Goal: Task Accomplishment & Management: Complete application form

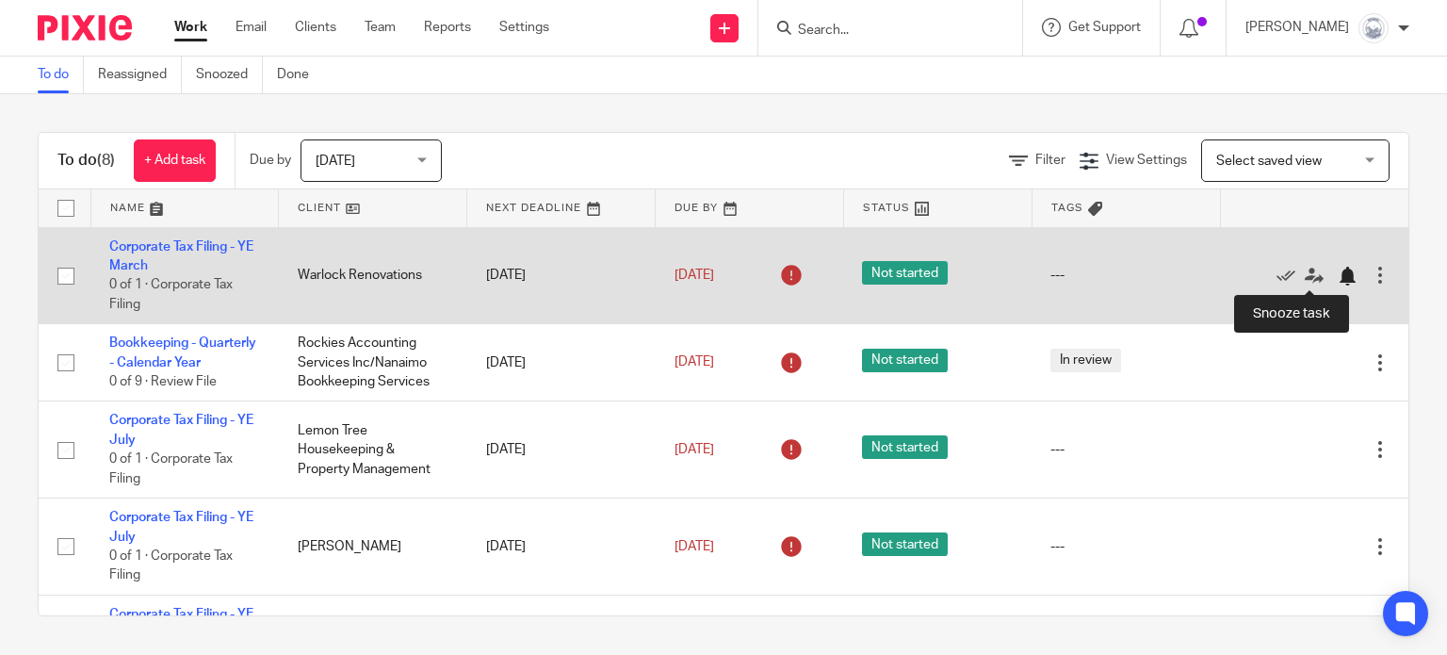
click at [1337, 274] on div at bounding box center [1346, 276] width 19 height 19
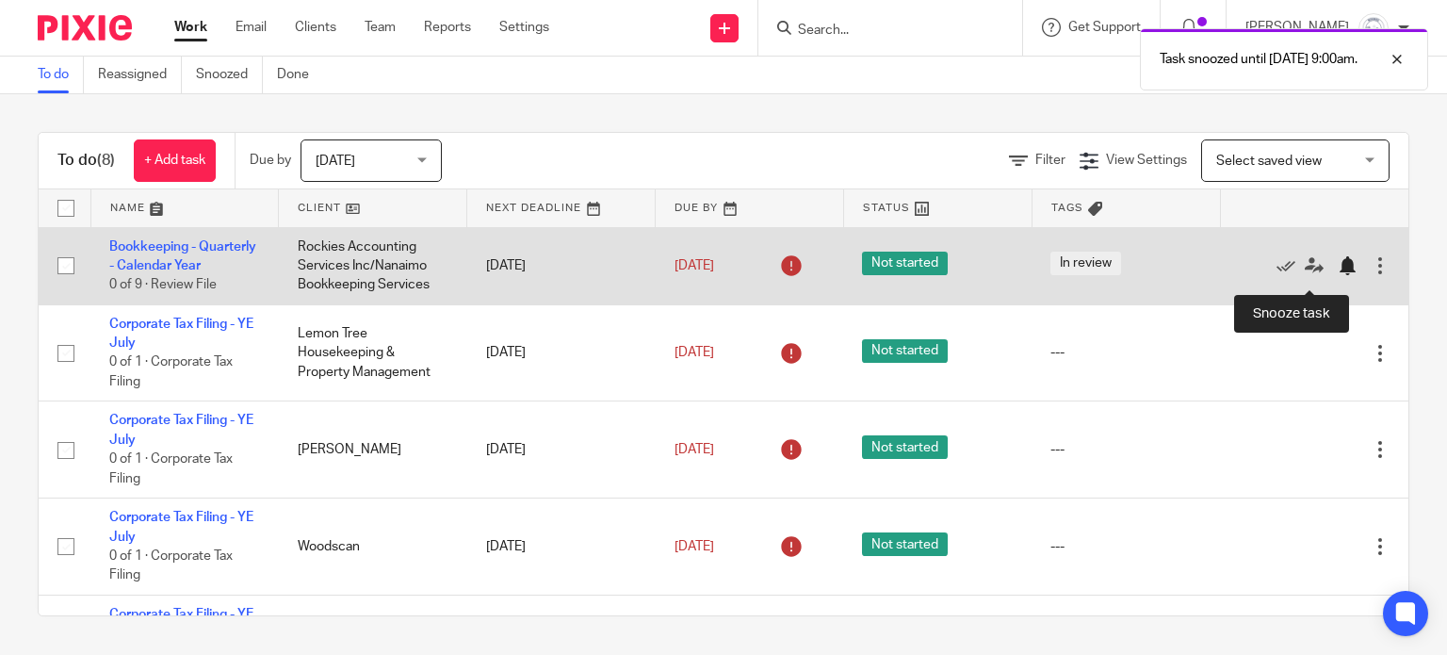
click at [1337, 275] on div at bounding box center [1346, 265] width 19 height 19
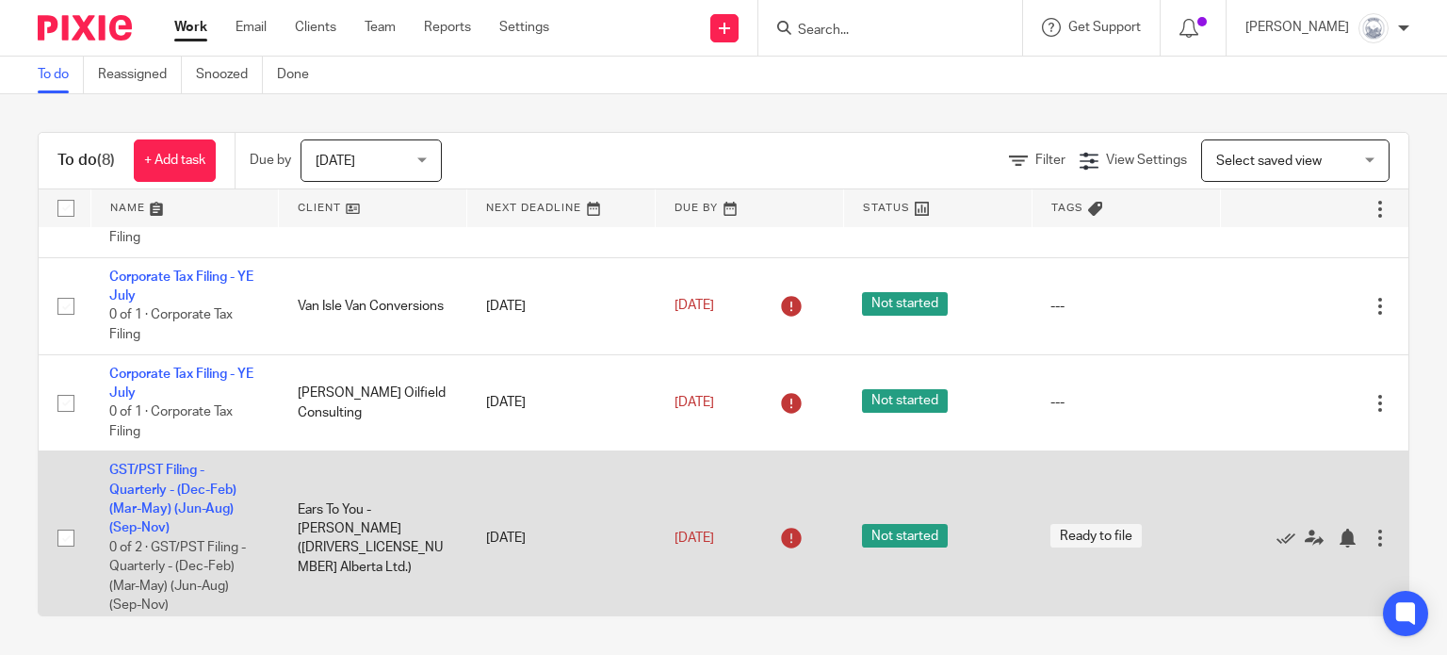
scroll to position [273, 0]
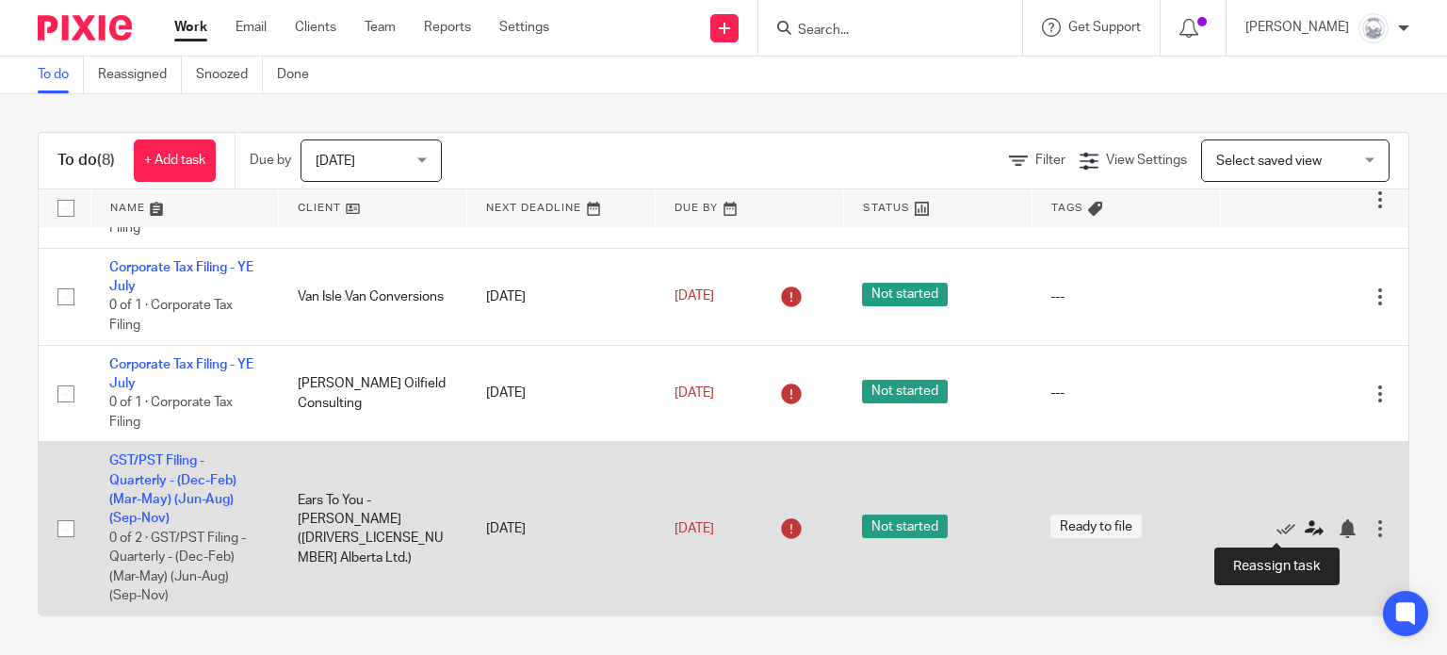
click at [1304, 526] on icon at bounding box center [1313, 528] width 19 height 19
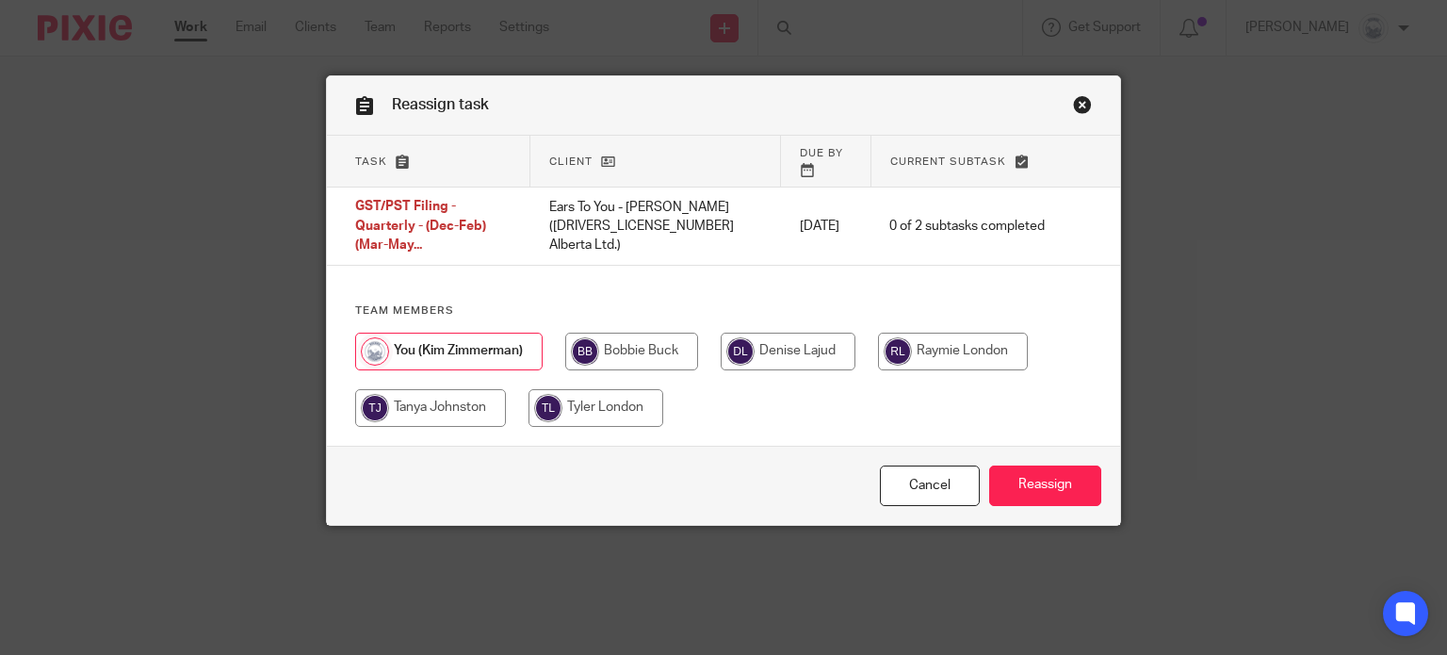
click at [924, 332] on input "radio" at bounding box center [953, 351] width 150 height 38
radio input "true"
click at [1049, 465] on input "Reassign" at bounding box center [1045, 485] width 112 height 40
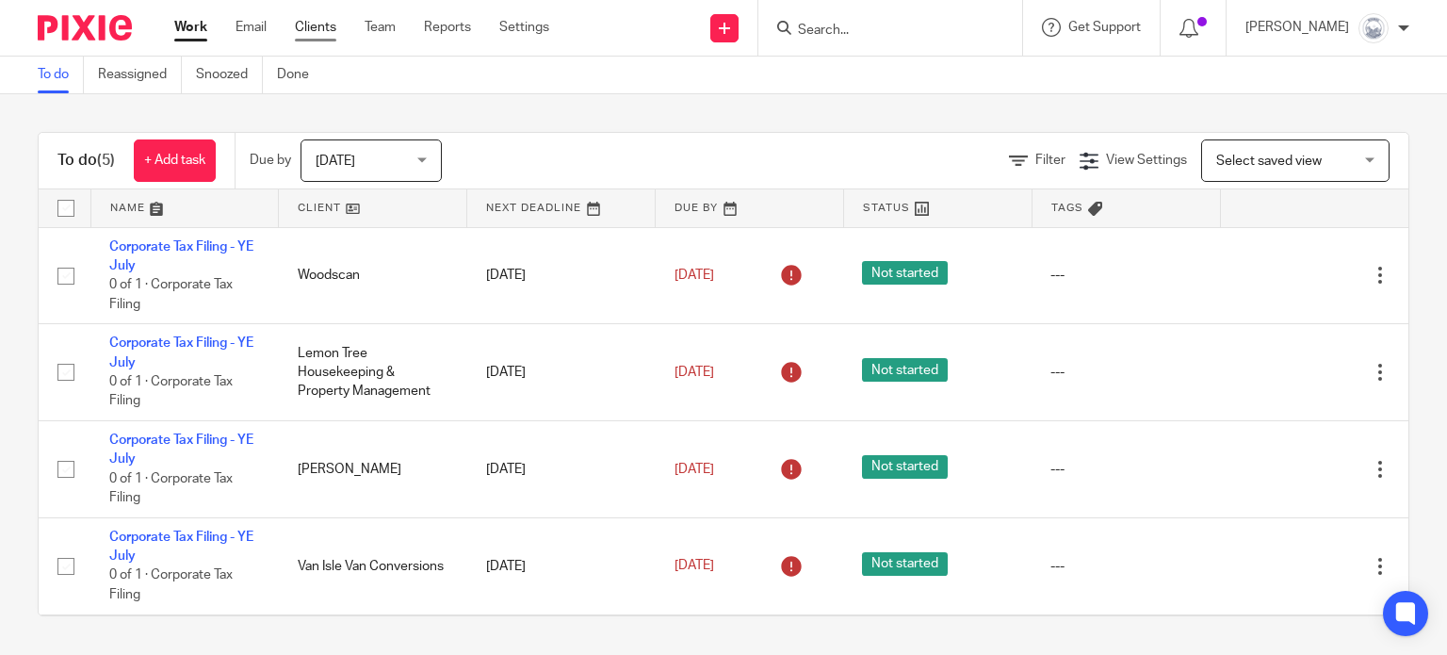
click at [313, 25] on link "Clients" at bounding box center [315, 27] width 41 height 19
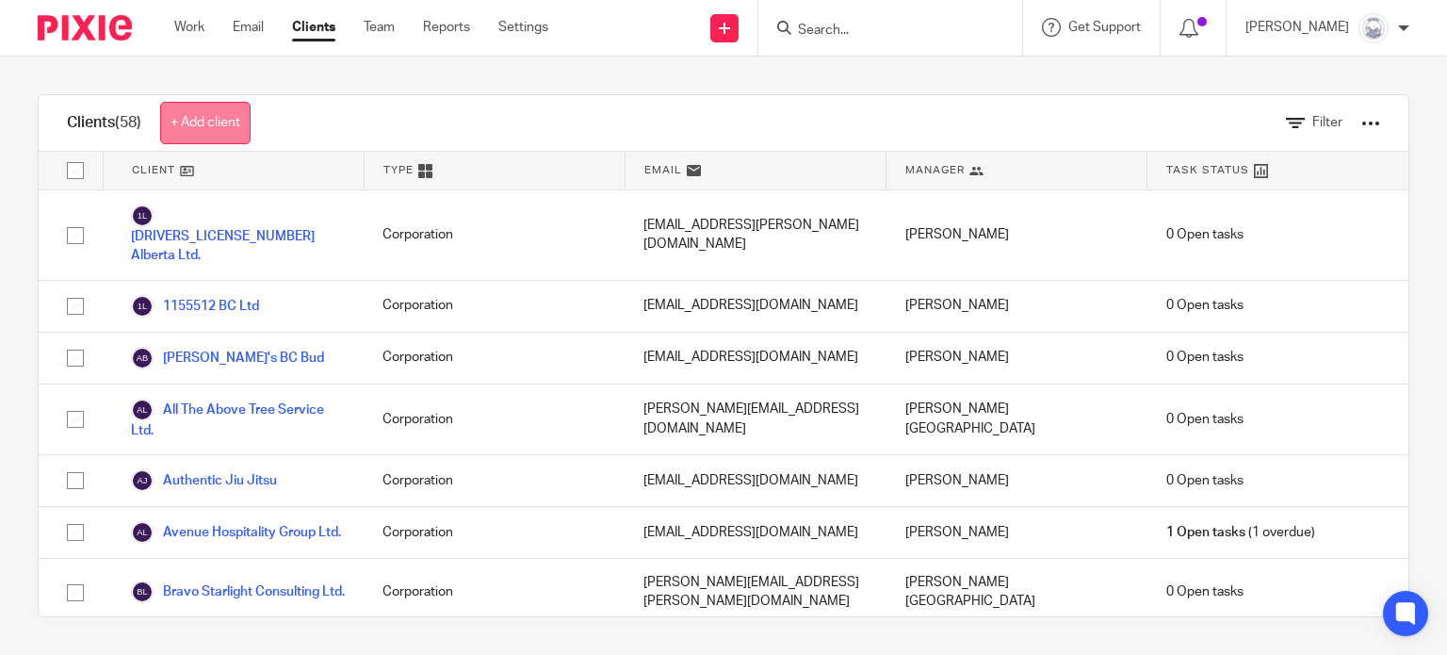
click at [224, 120] on link "+ Add client" at bounding box center [205, 123] width 90 height 42
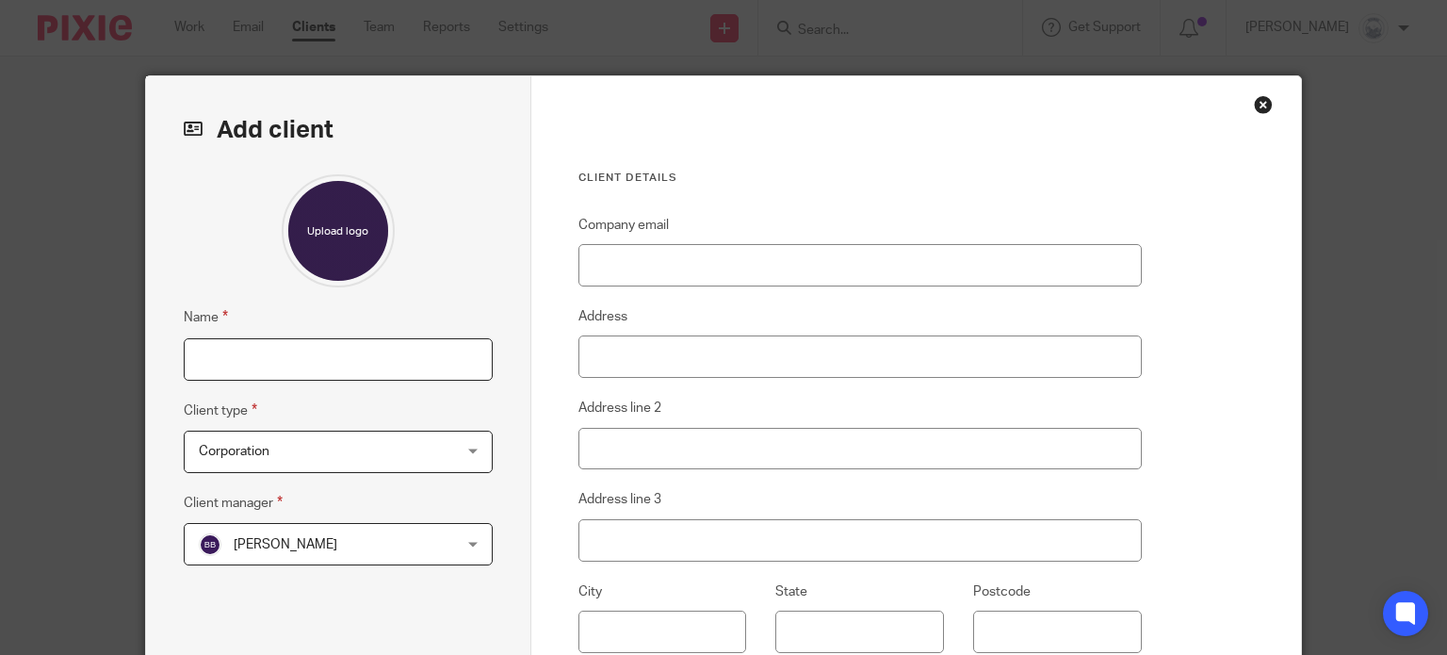
click at [255, 347] on input "Name" at bounding box center [338, 359] width 309 height 42
type input "Ears To You - Jon Lewis"
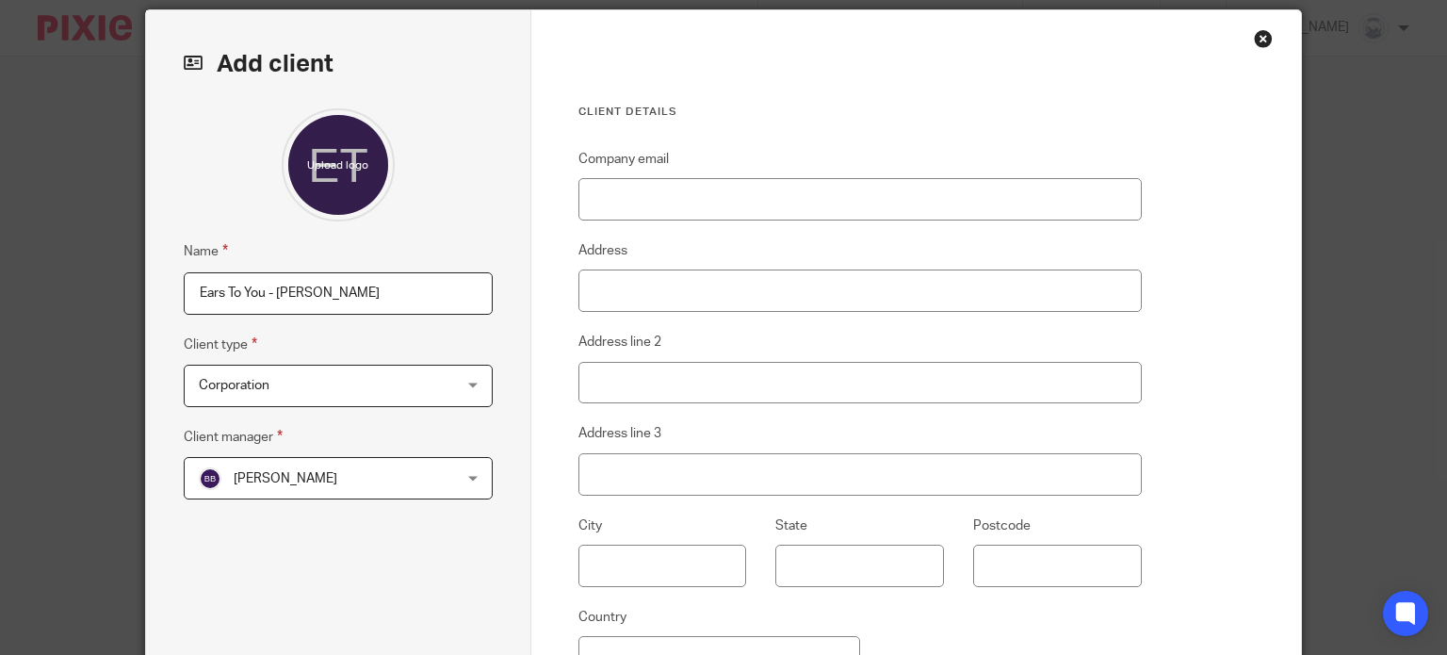
scroll to position [91, 0]
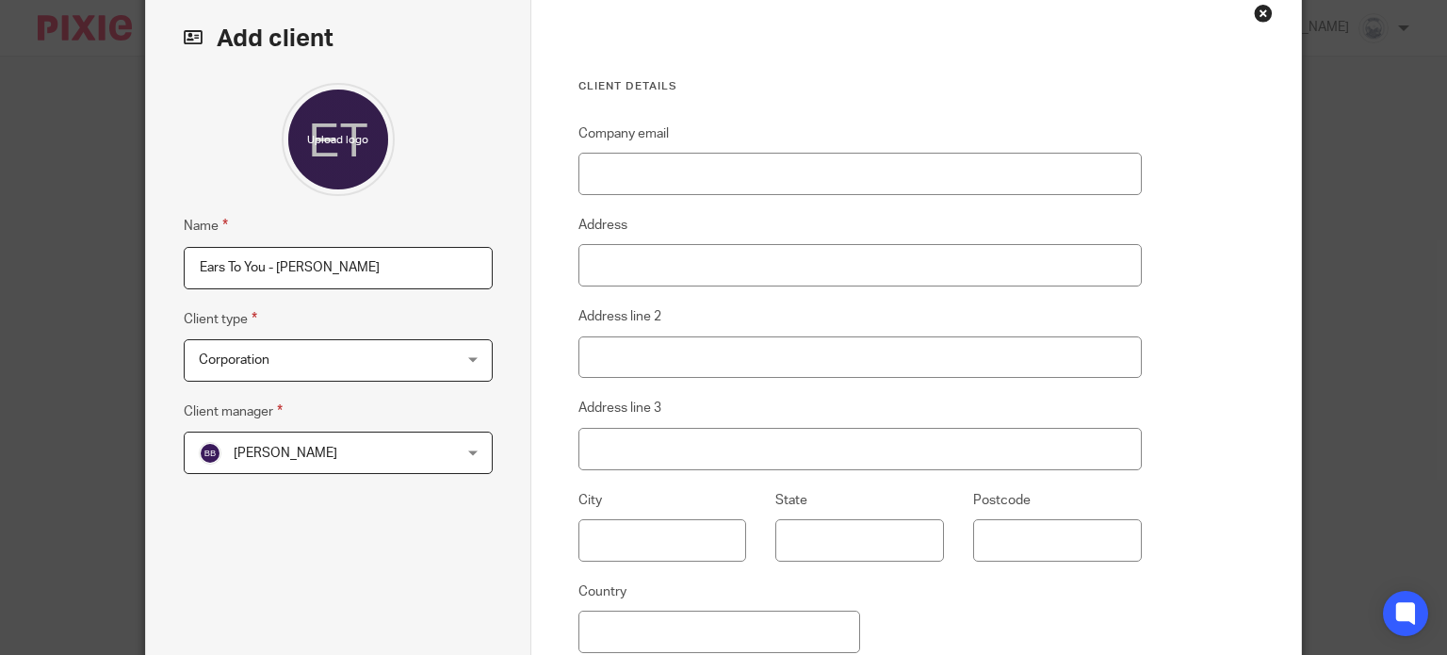
click at [252, 455] on span "[PERSON_NAME]" at bounding box center [286, 452] width 104 height 13
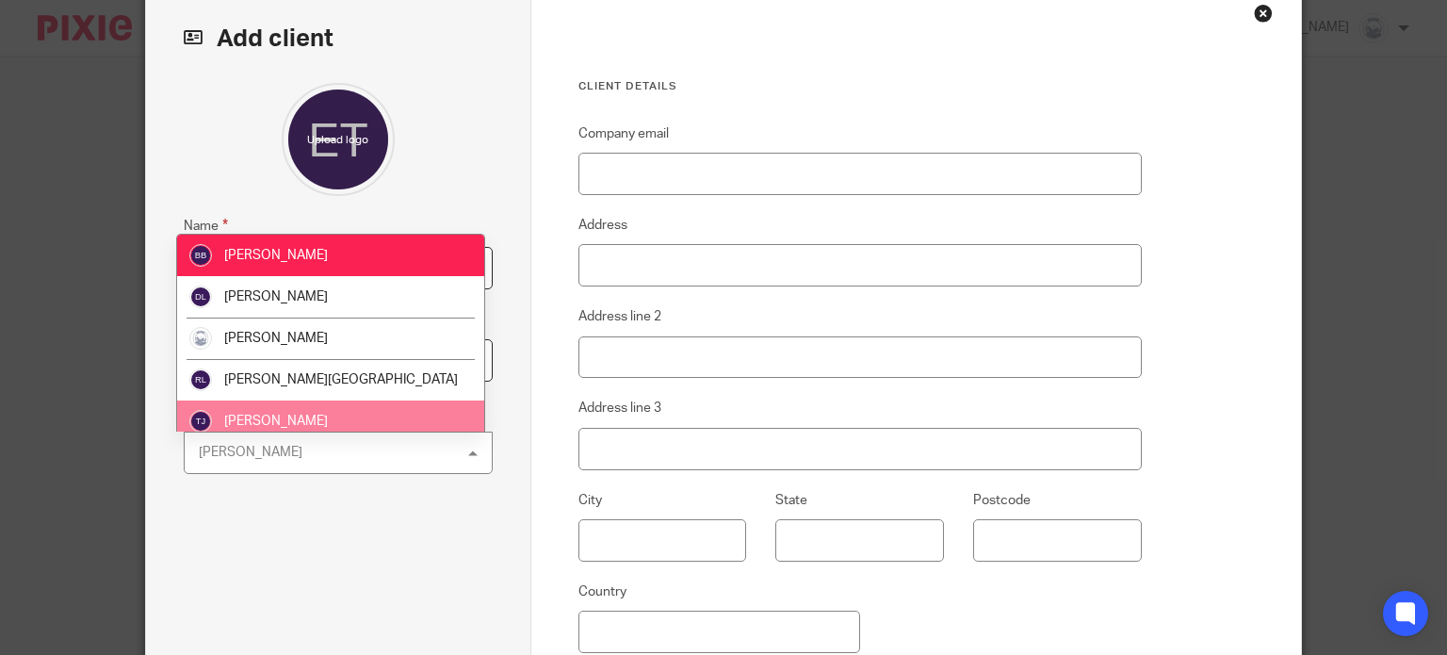
click at [246, 421] on span "[PERSON_NAME]" at bounding box center [276, 420] width 104 height 13
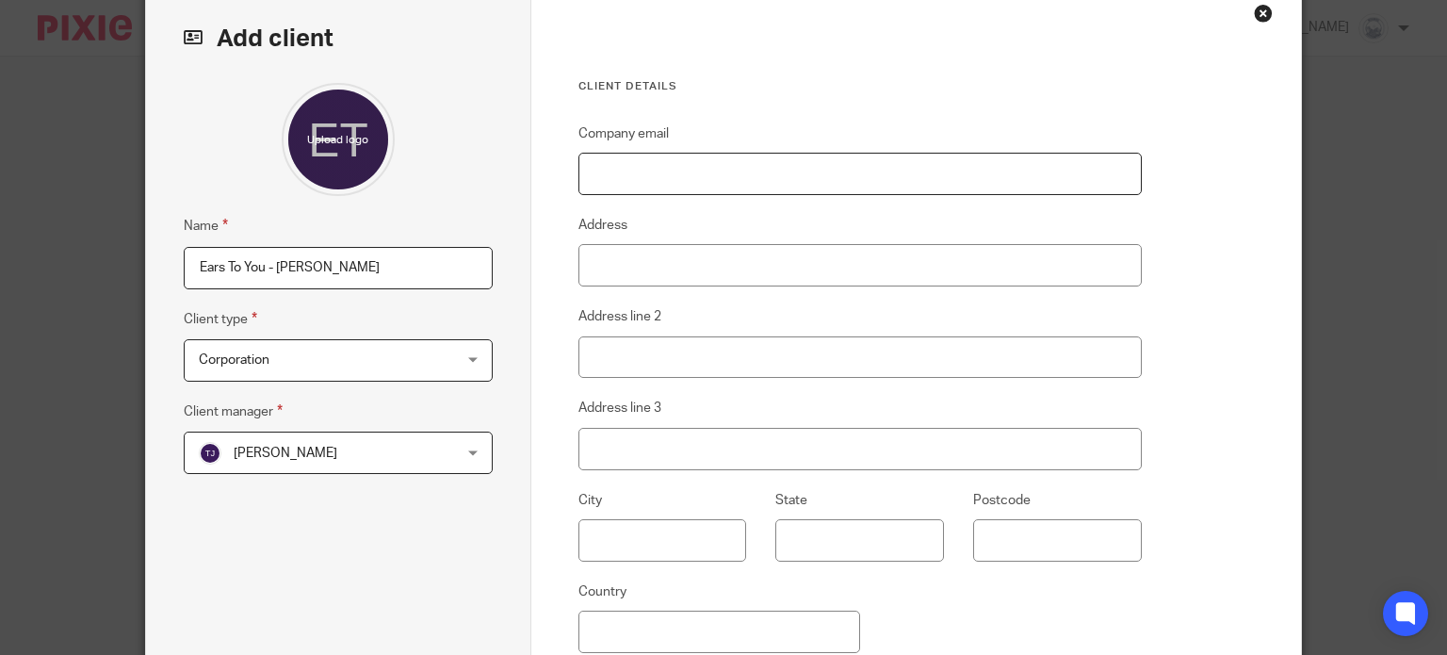
click at [622, 172] on input "Company email" at bounding box center [859, 174] width 563 height 42
type input "jon.lewis@earstoyou.ca"
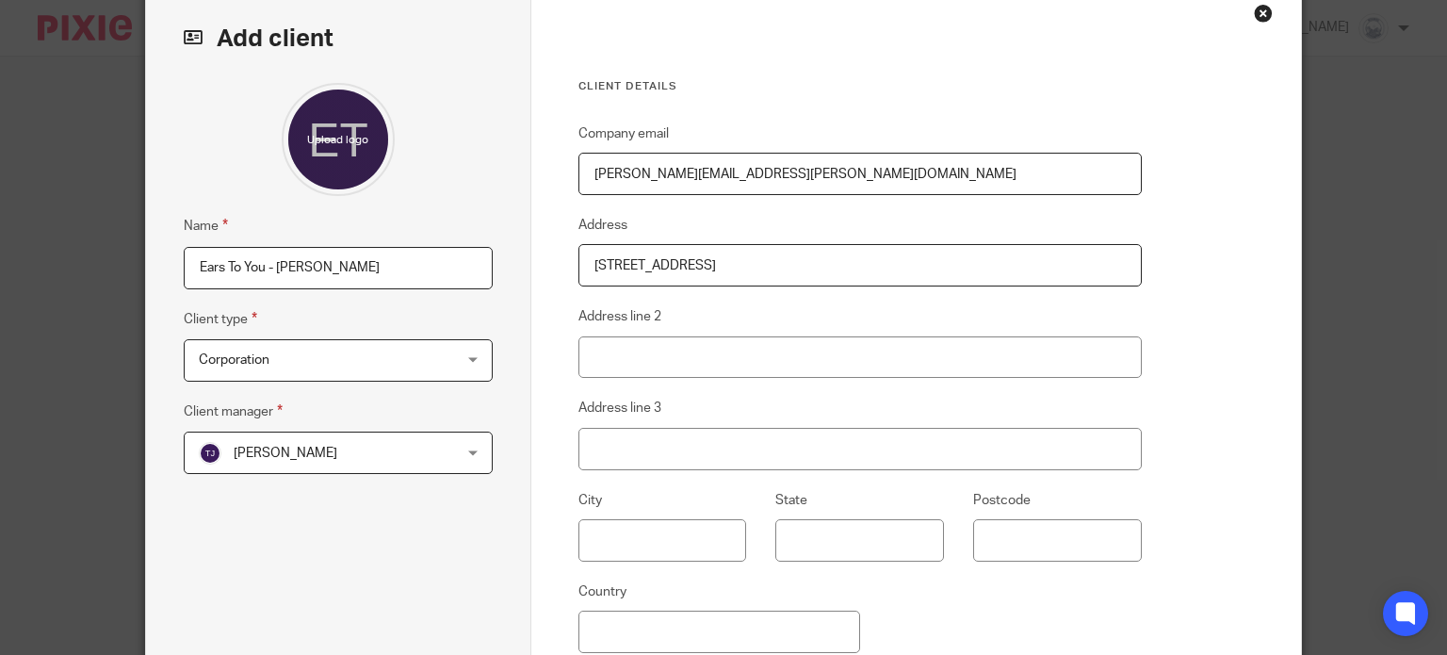
type input "2624 Streamside Place"
type input "Mill Bay"
type input "BC"
type input "V8H 1A5"
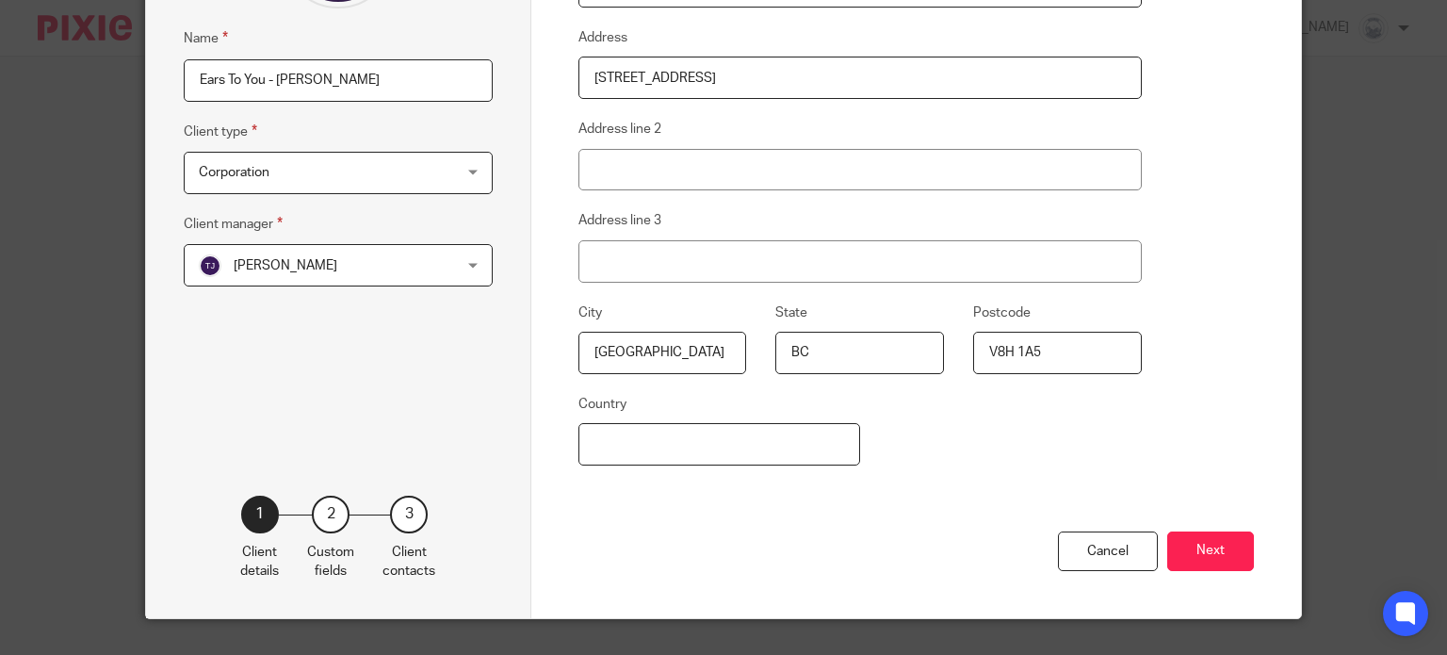
scroll to position [280, 0]
click at [1206, 549] on button "Next" at bounding box center [1210, 550] width 87 height 40
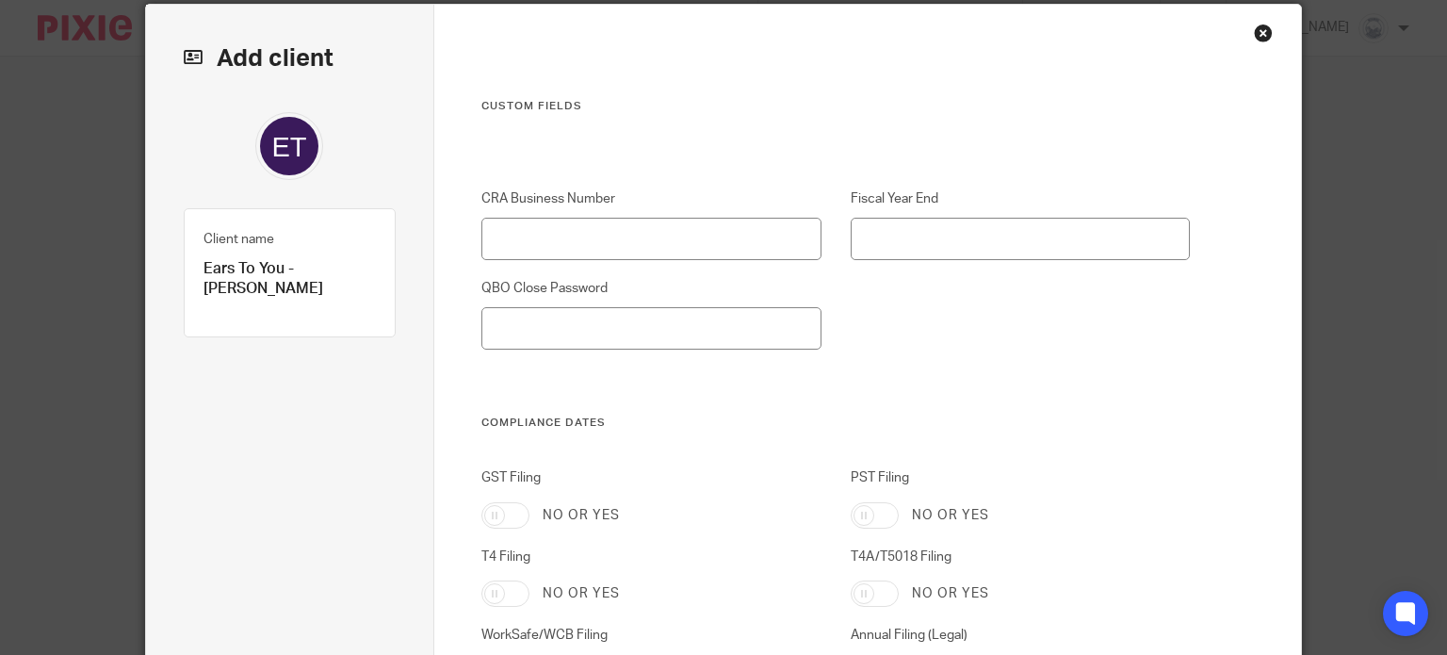
scroll to position [0, 0]
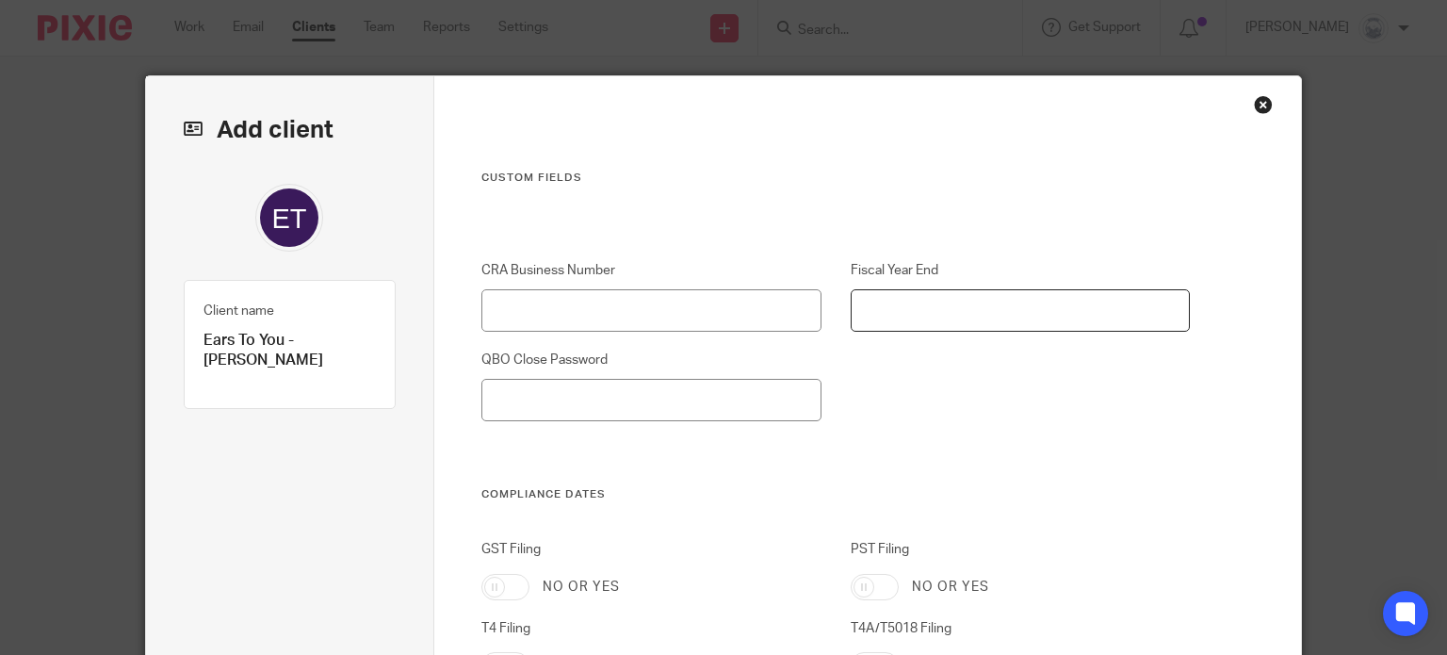
click at [908, 304] on input "Fiscal Year End" at bounding box center [1019, 310] width 339 height 42
type input "June"
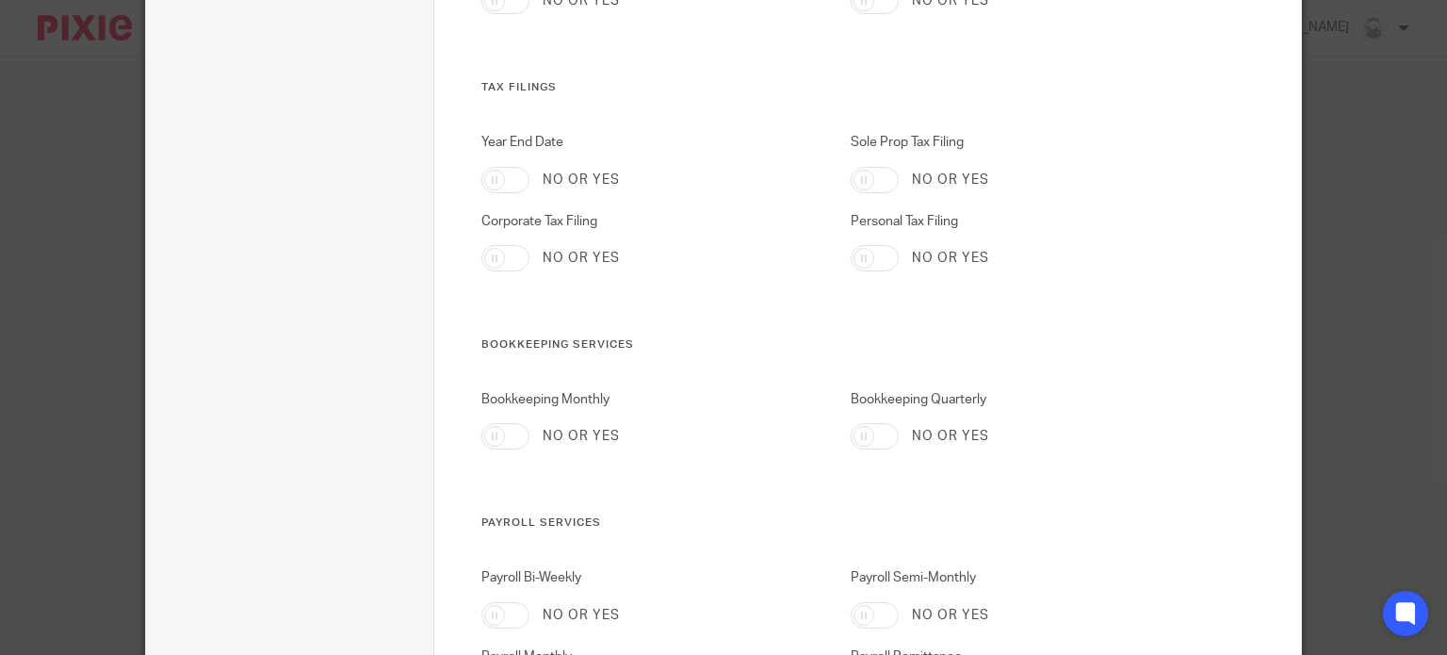
scroll to position [1023, 0]
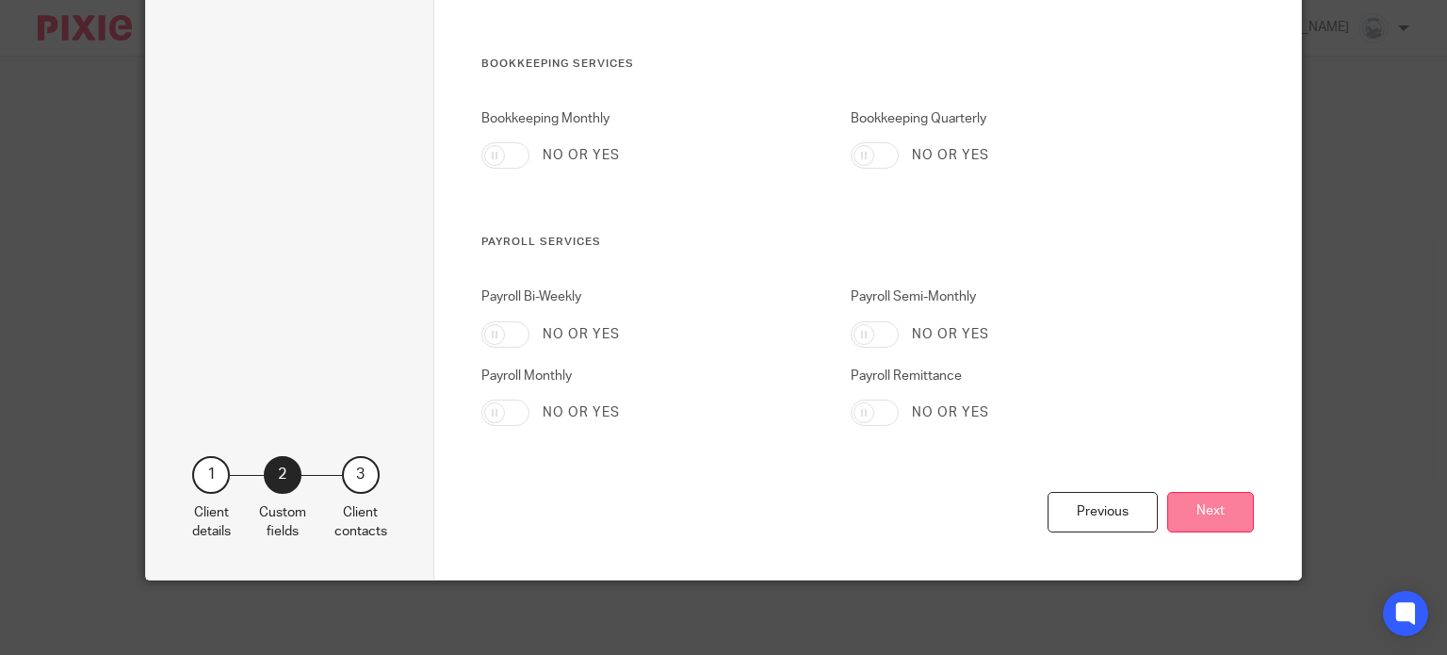
type input "SenorPaco"
click at [1193, 511] on button "Next" at bounding box center [1210, 512] width 87 height 40
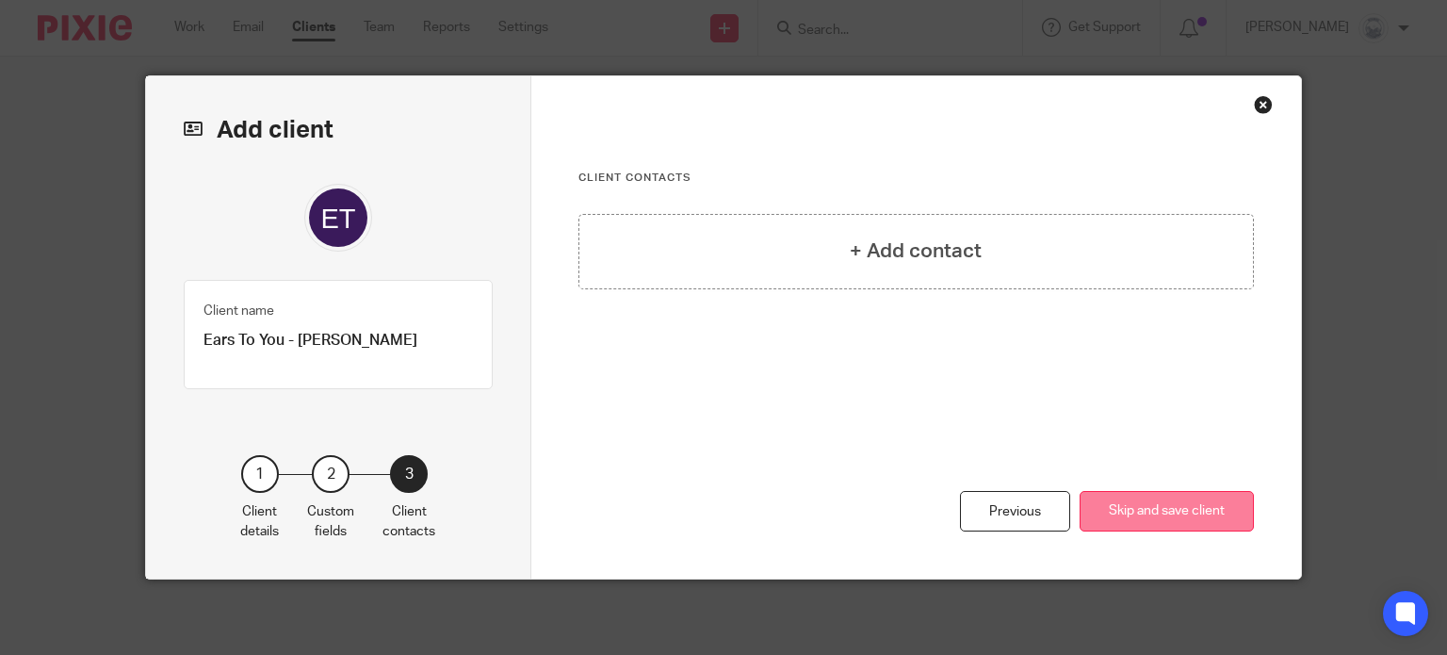
scroll to position [0, 0]
click at [881, 253] on h4 "+ Add contact" at bounding box center [916, 250] width 132 height 29
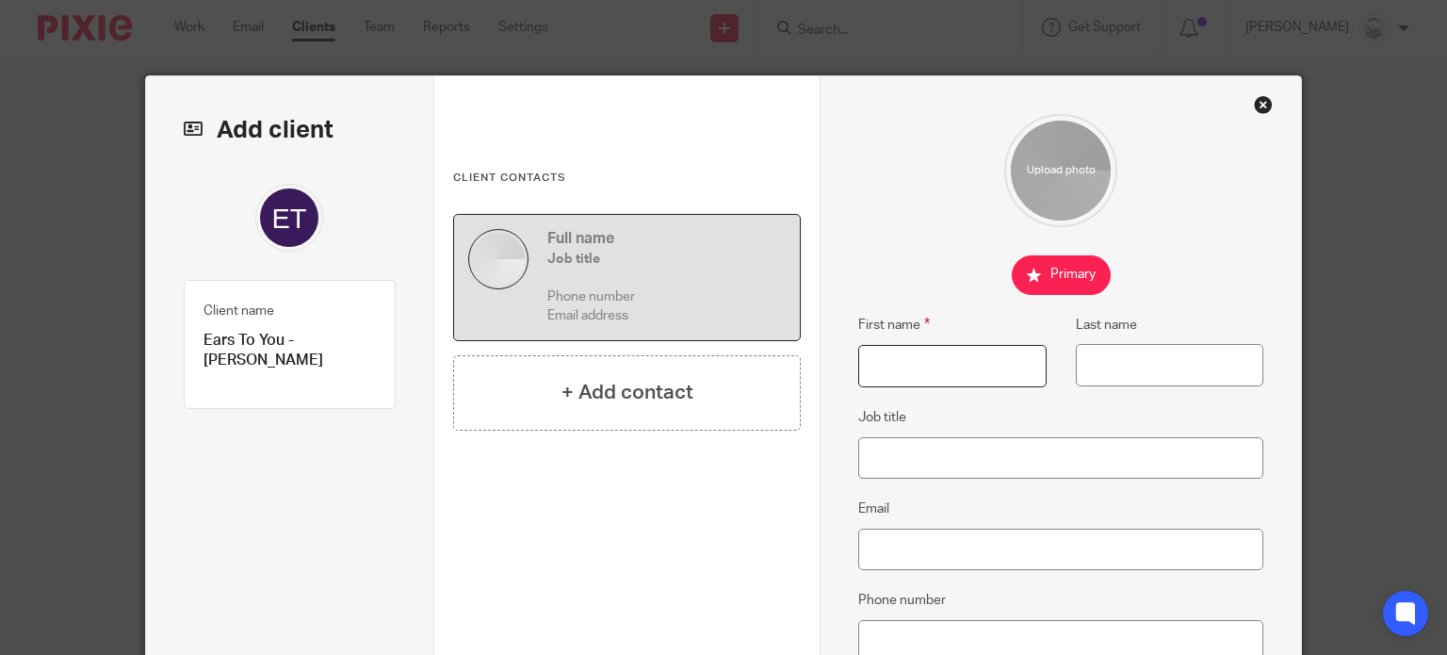
click at [949, 359] on input "First name" at bounding box center [951, 366] width 187 height 42
type input "Jon"
type input "Lewis"
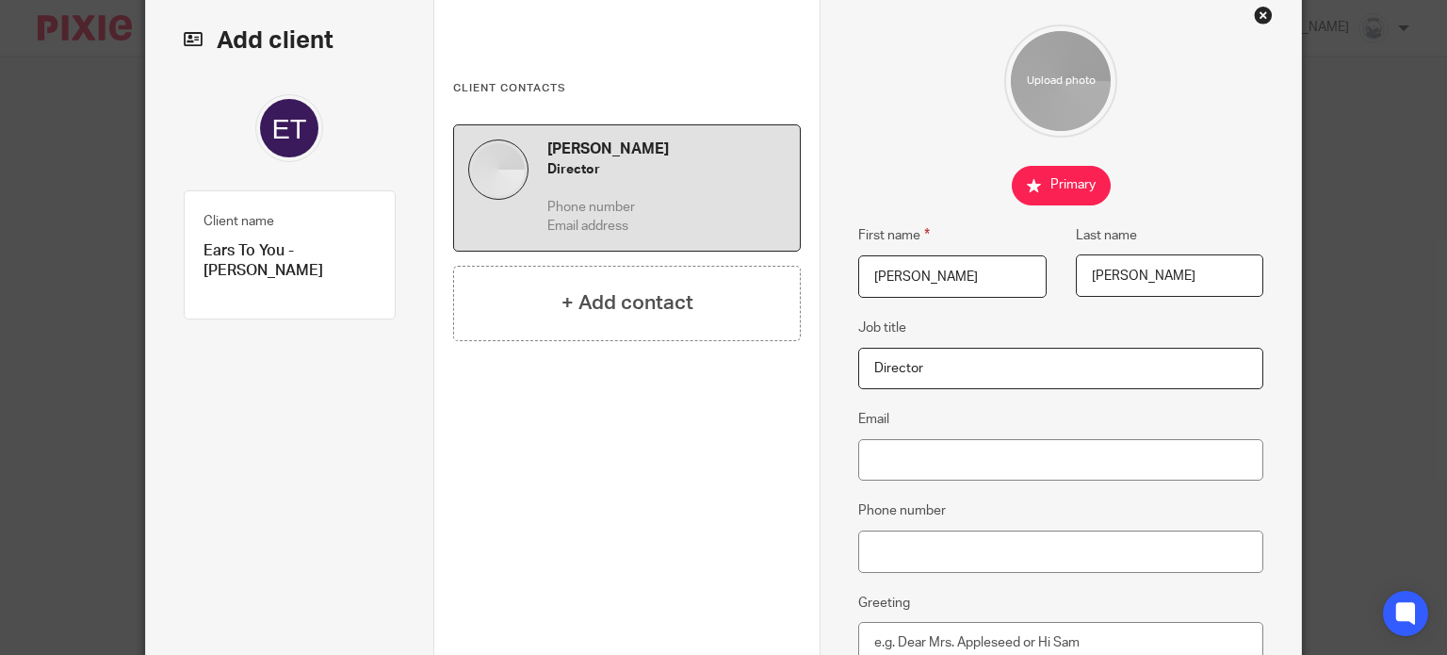
scroll to position [90, 0]
type input "Director"
click at [921, 448] on input "Email" at bounding box center [1060, 459] width 405 height 42
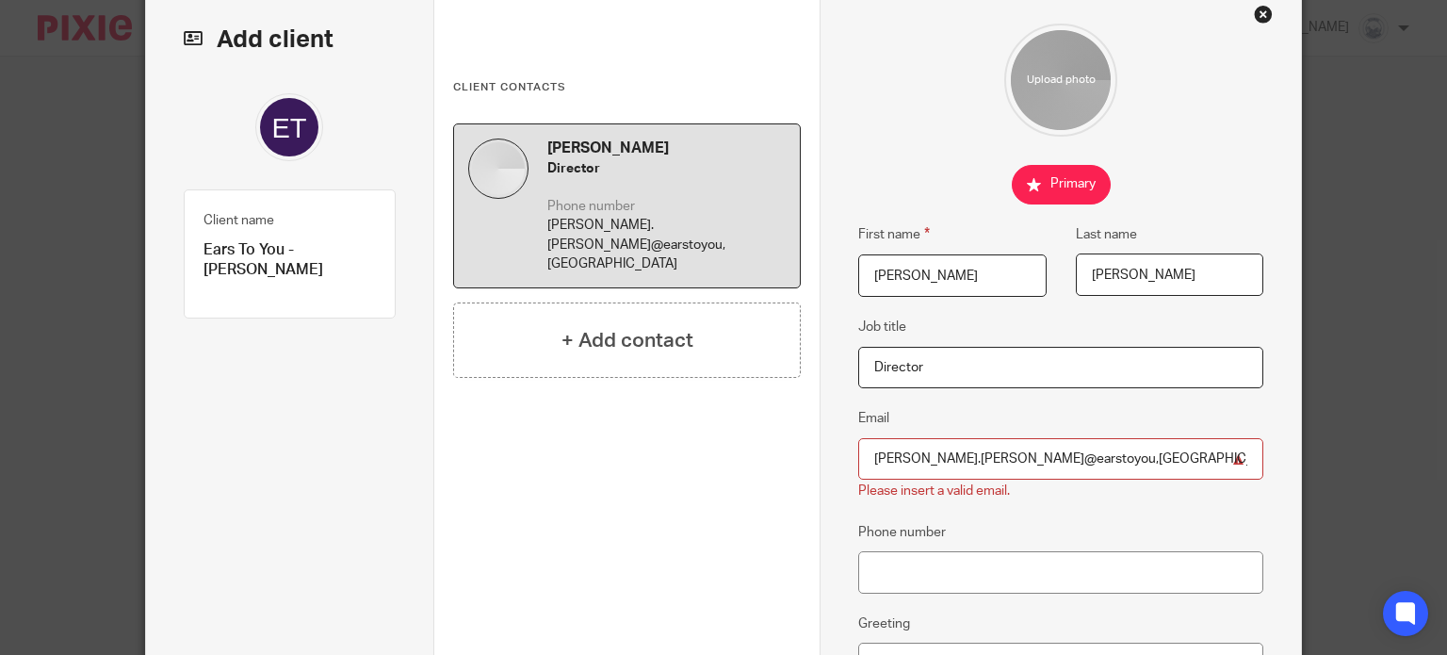
click at [1023, 455] on input "jon.lewis@earstoyou,ca" at bounding box center [1060, 459] width 405 height 42
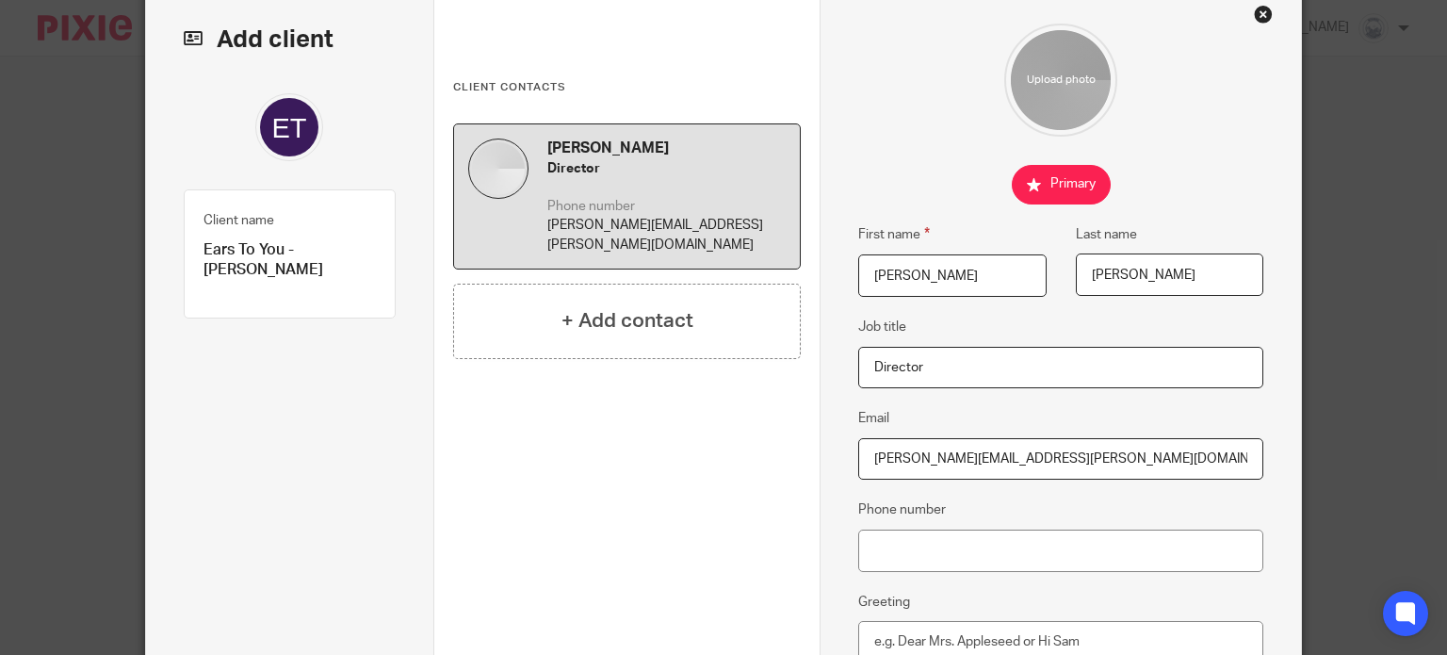
type input "jon.lewis@earstoyou.ca"
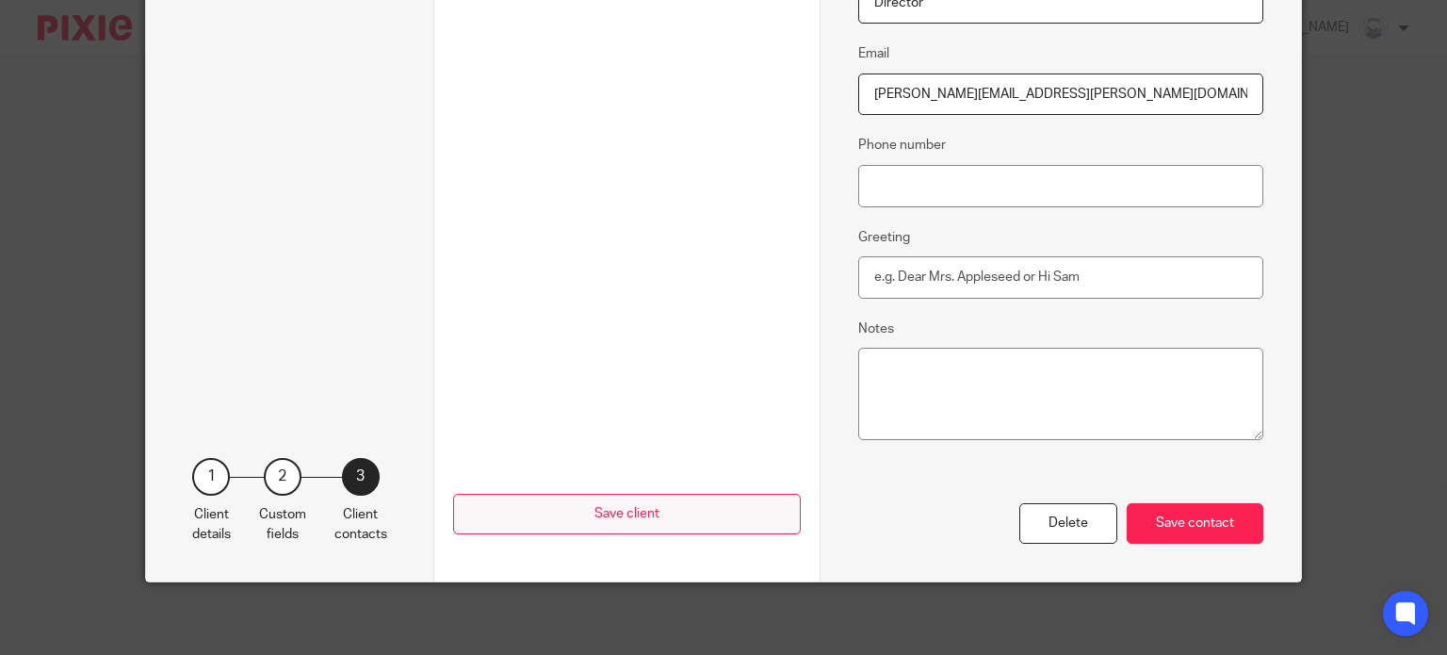
click at [1204, 523] on div "Save contact" at bounding box center [1194, 523] width 137 height 40
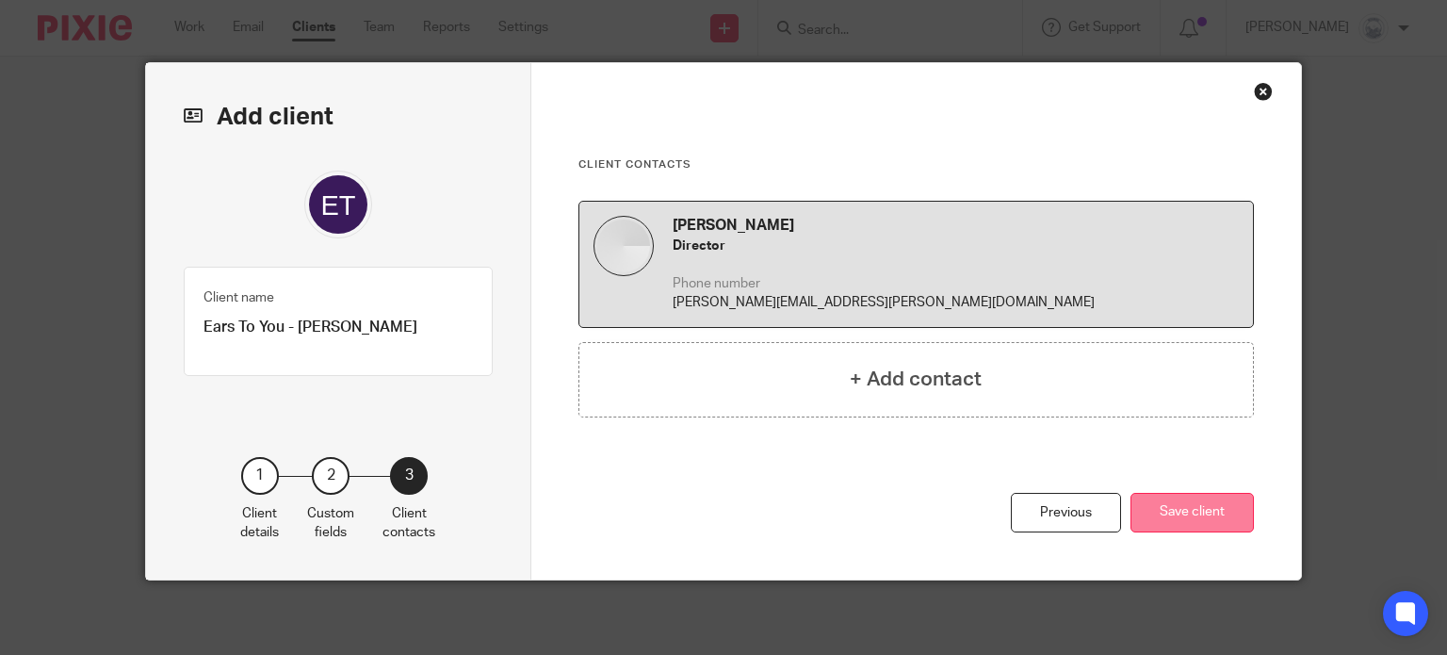
click at [1194, 500] on button "Save client" at bounding box center [1191, 513] width 123 height 40
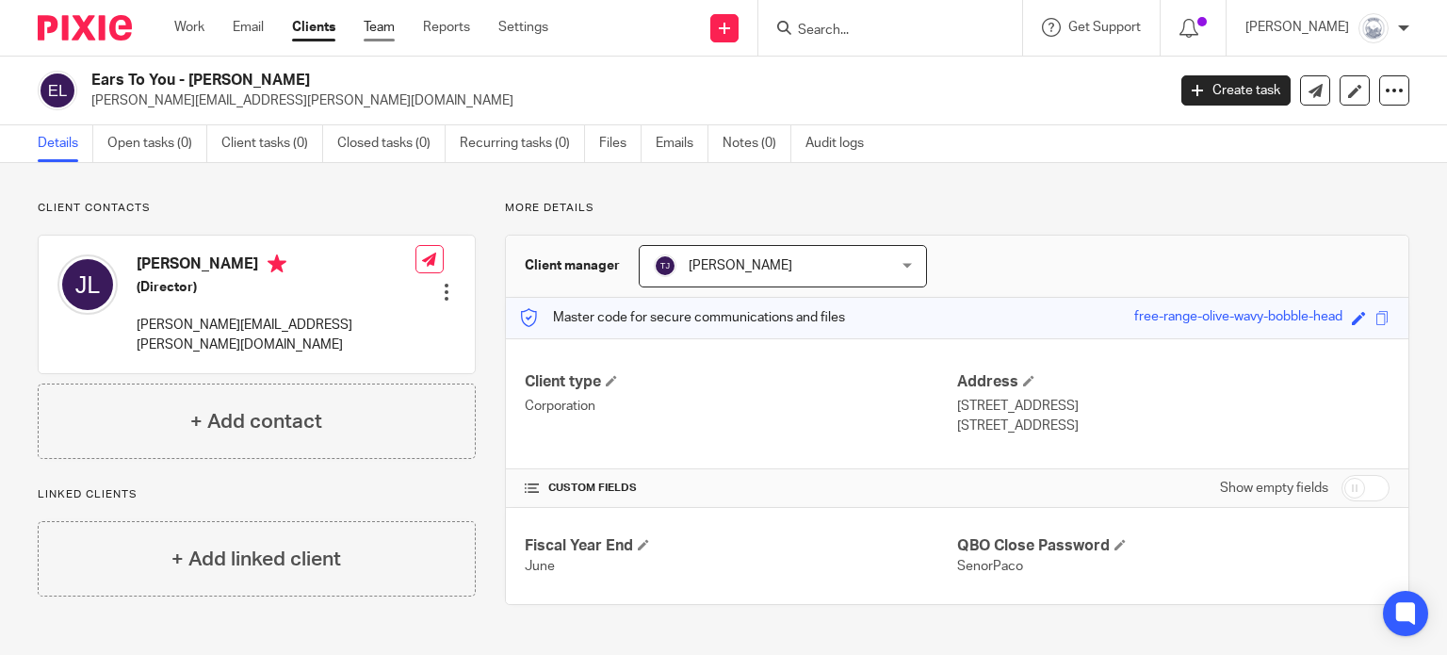
click at [376, 27] on link "Team" at bounding box center [379, 27] width 31 height 19
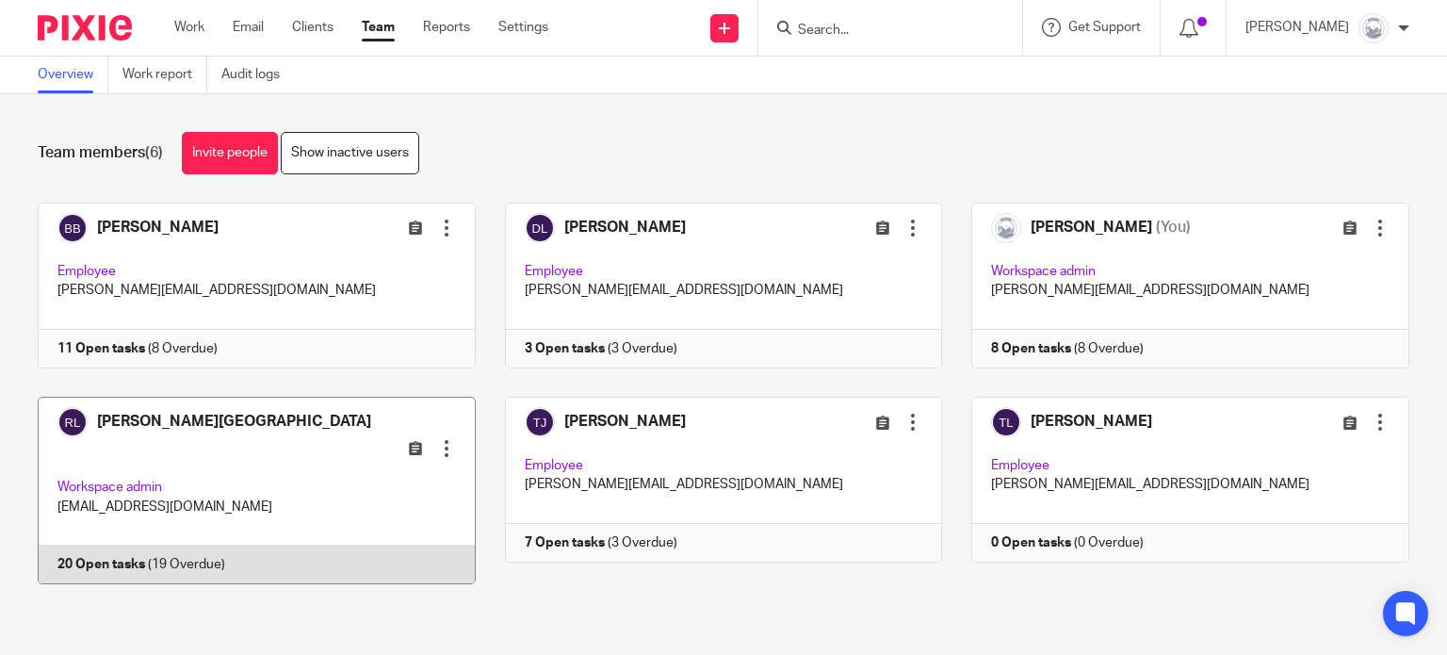
click at [149, 537] on link at bounding box center [241, 491] width 467 height 188
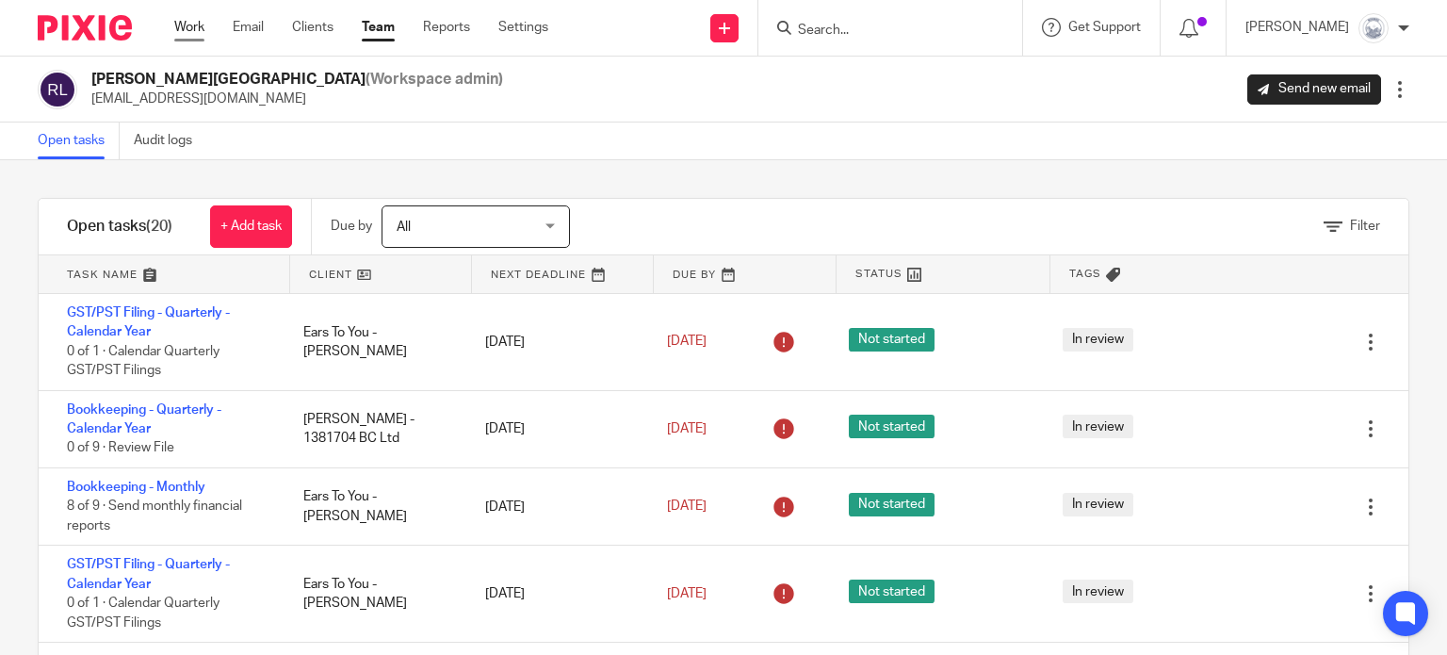
click at [192, 30] on link "Work" at bounding box center [189, 27] width 30 height 19
